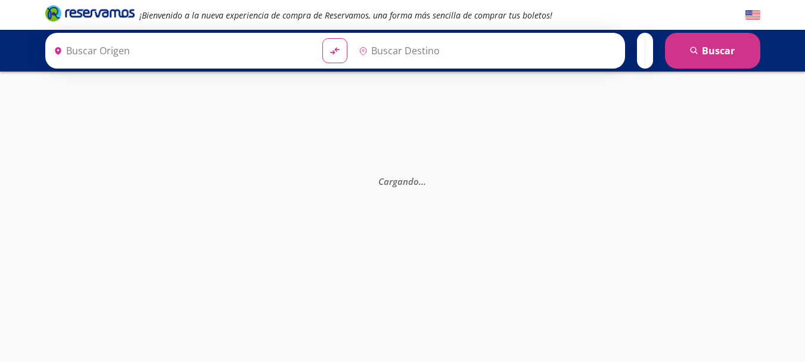
type input "[GEOGRAPHIC_DATA], [GEOGRAPHIC_DATA]"
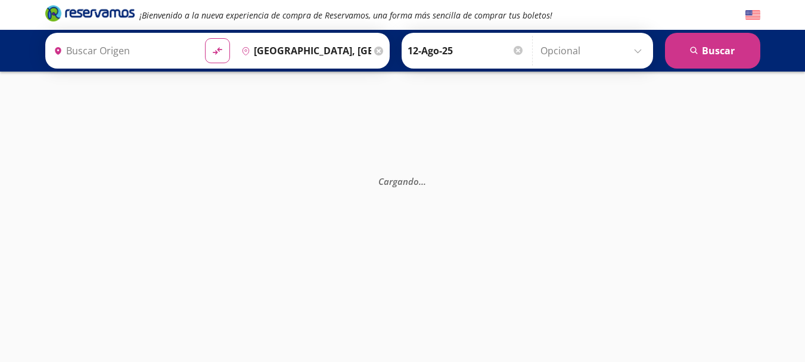
type input "[GEOGRAPHIC_DATA], [GEOGRAPHIC_DATA]"
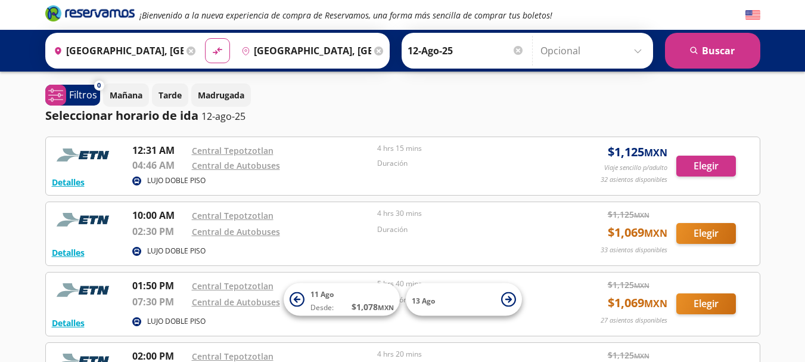
click at [187, 49] on icon at bounding box center [190, 50] width 9 height 9
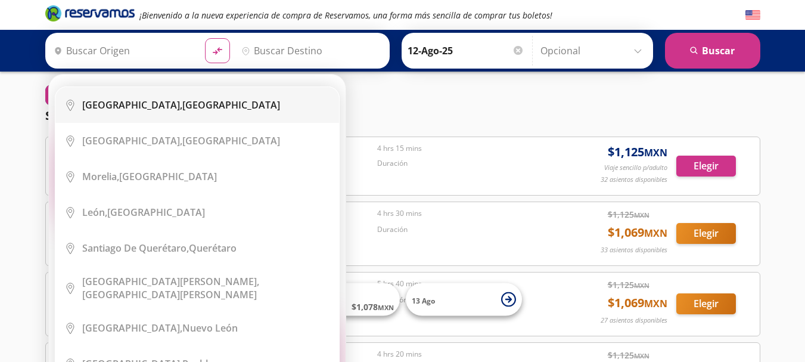
click at [118, 104] on b "[GEOGRAPHIC_DATA]," at bounding box center [132, 104] width 100 height 13
type input "[GEOGRAPHIC_DATA], [GEOGRAPHIC_DATA]"
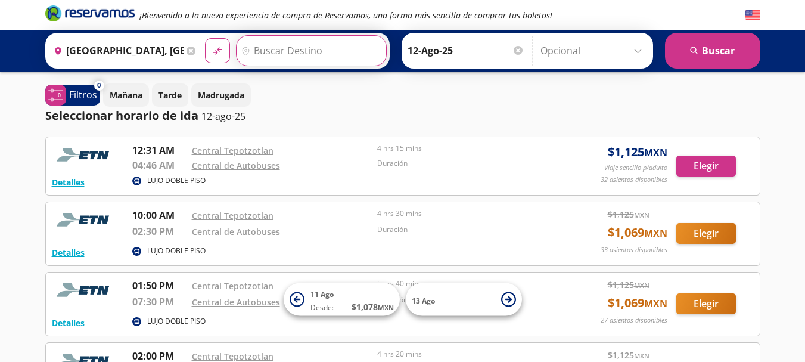
click at [303, 49] on input "Destino" at bounding box center [310, 51] width 147 height 30
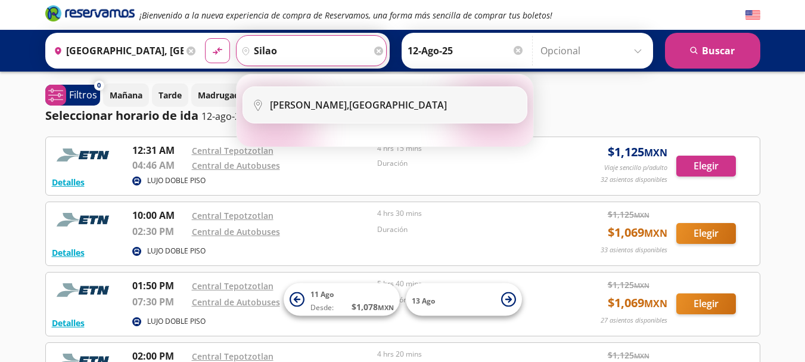
click at [332, 112] on li "City Icon [GEOGRAPHIC_DATA], [GEOGRAPHIC_DATA]" at bounding box center [385, 105] width 284 height 36
type input "[GEOGRAPHIC_DATA], [GEOGRAPHIC_DATA]"
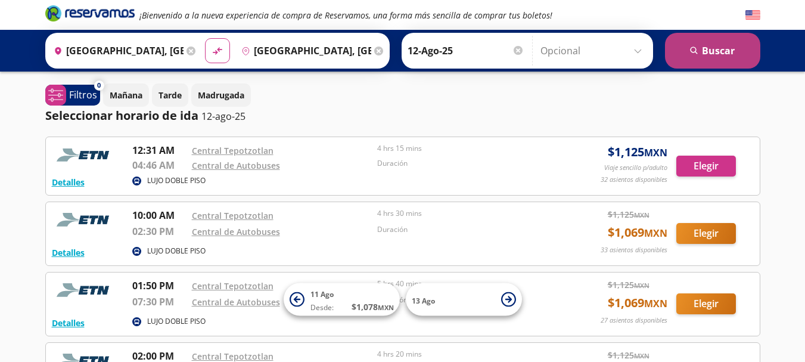
click at [695, 51] on icon "search" at bounding box center [694, 50] width 9 height 9
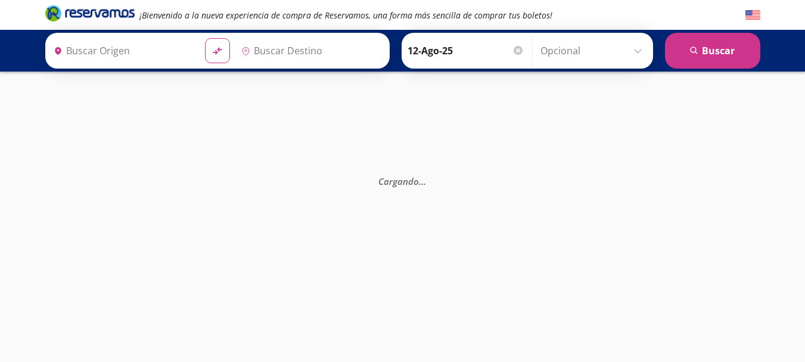
type input "[GEOGRAPHIC_DATA], [GEOGRAPHIC_DATA]"
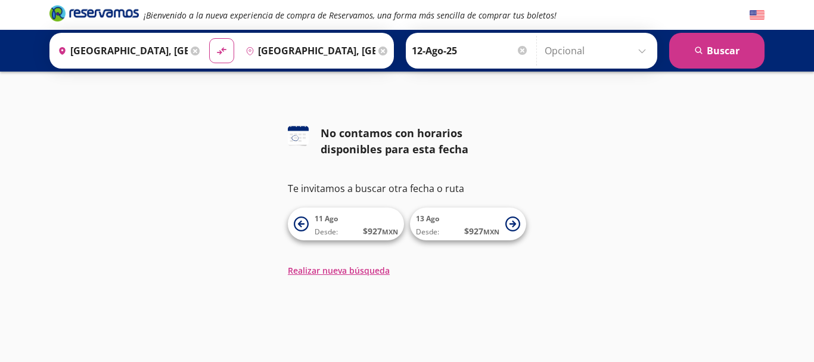
click at [381, 52] on icon at bounding box center [382, 50] width 9 height 9
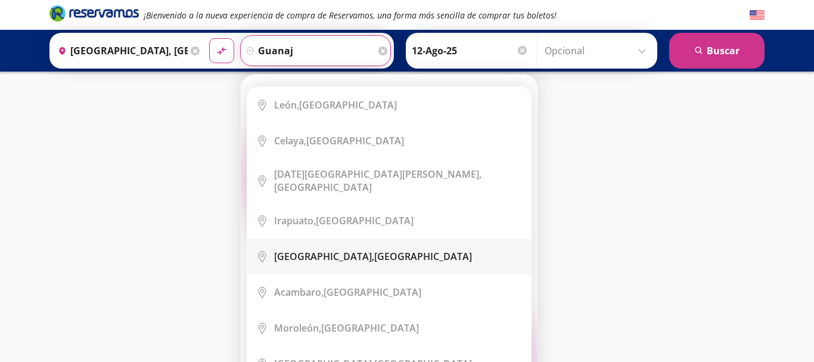
click at [344, 257] on li "City Icon [GEOGRAPHIC_DATA], [GEOGRAPHIC_DATA]" at bounding box center [389, 256] width 284 height 36
type input "[GEOGRAPHIC_DATA], [GEOGRAPHIC_DATA]"
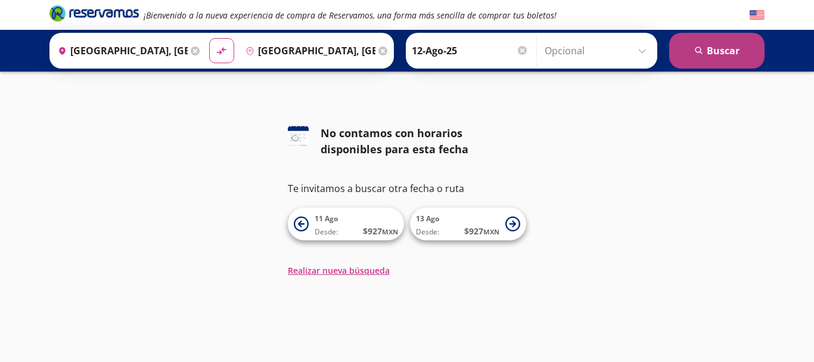
click at [718, 45] on button "search [GEOGRAPHIC_DATA]" at bounding box center [716, 51] width 95 height 36
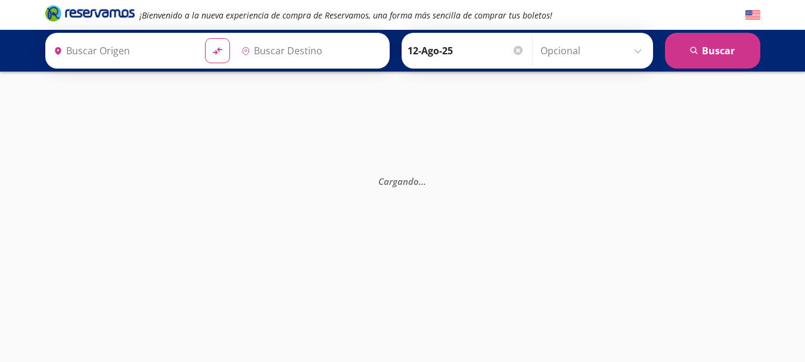
type input "[GEOGRAPHIC_DATA], [GEOGRAPHIC_DATA]"
